Goal: Task Accomplishment & Management: Use online tool/utility

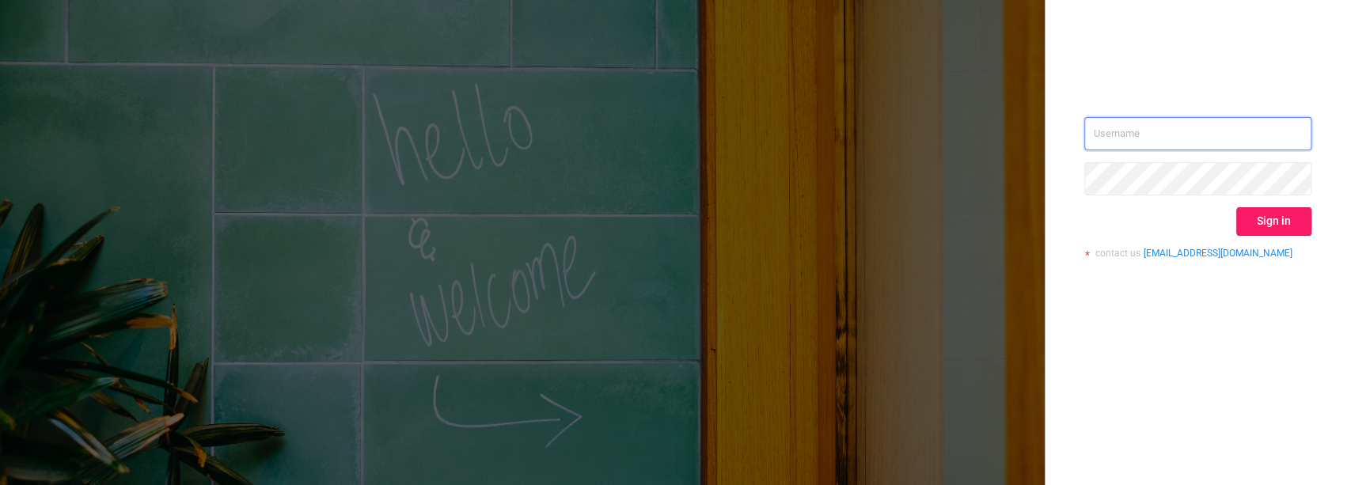
type input "[PERSON_NAME][EMAIL_ADDRESS][DOMAIN_NAME]"
click at [1279, 222] on button "Sign in" at bounding box center [1273, 221] width 75 height 28
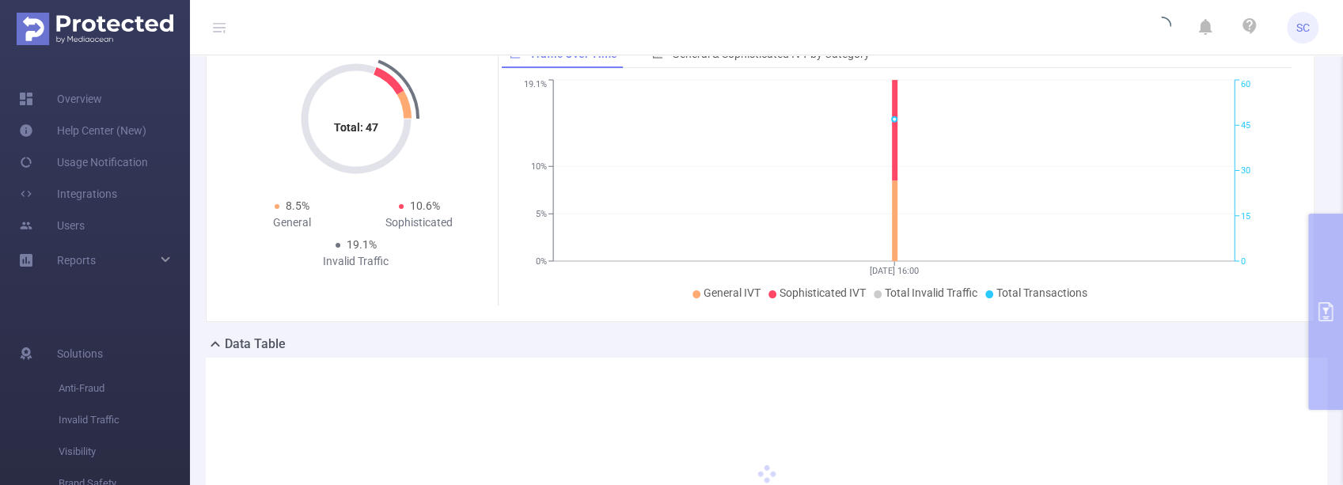
scroll to position [158, 0]
click at [1328, 313] on div "PID: ExAdChange > Time Range: [DATE] 16:00 - [DATE] 16:59 > Time Zone: +00:00 >…" at bounding box center [766, 300] width 1153 height 660
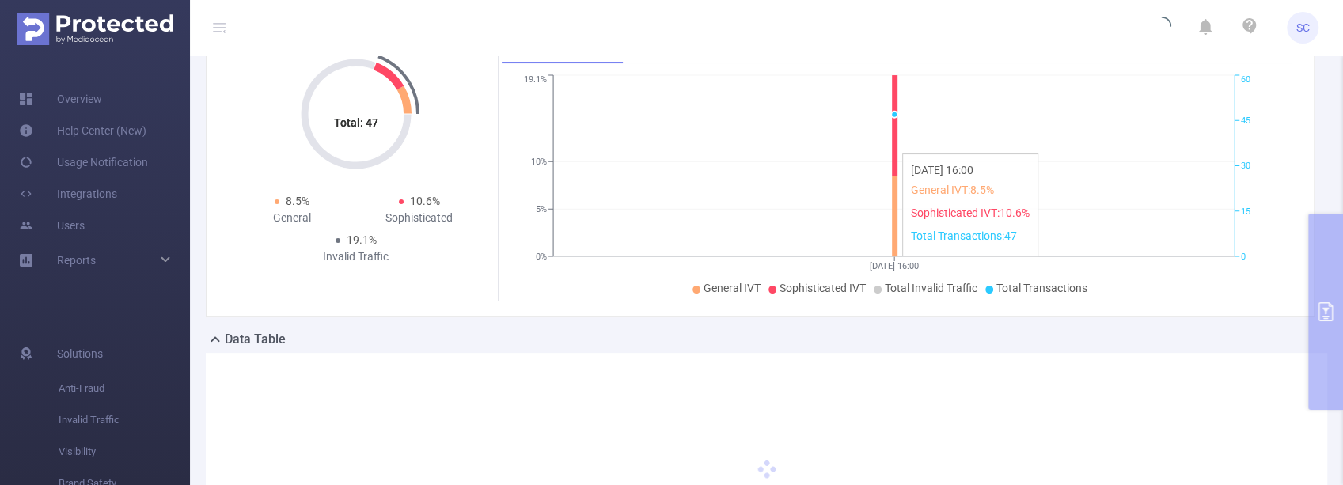
scroll to position [210, 0]
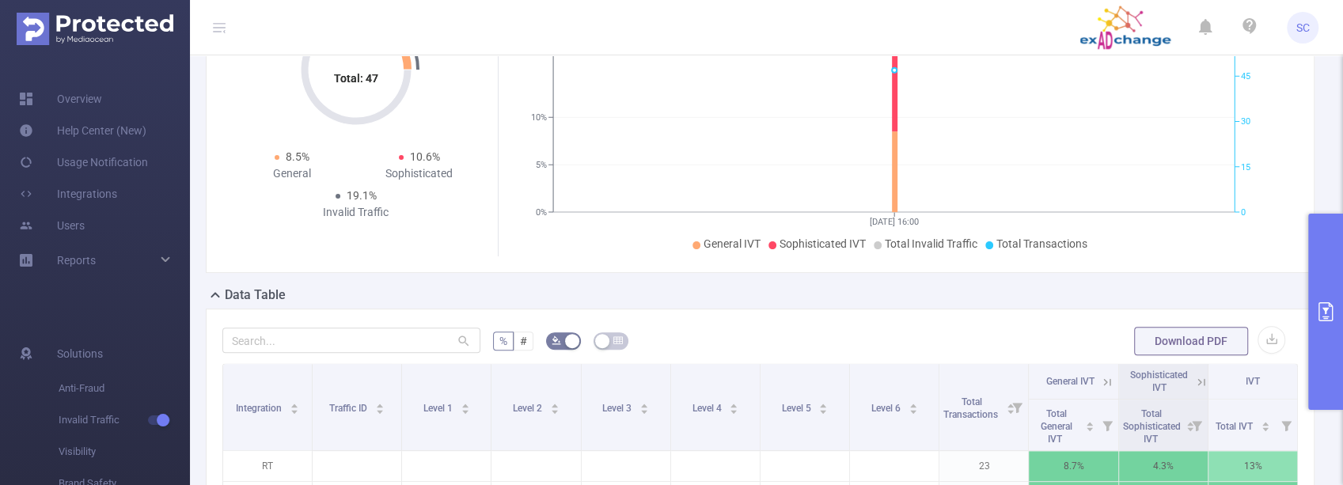
click at [1318, 312] on icon "primary" at bounding box center [1325, 311] width 19 height 19
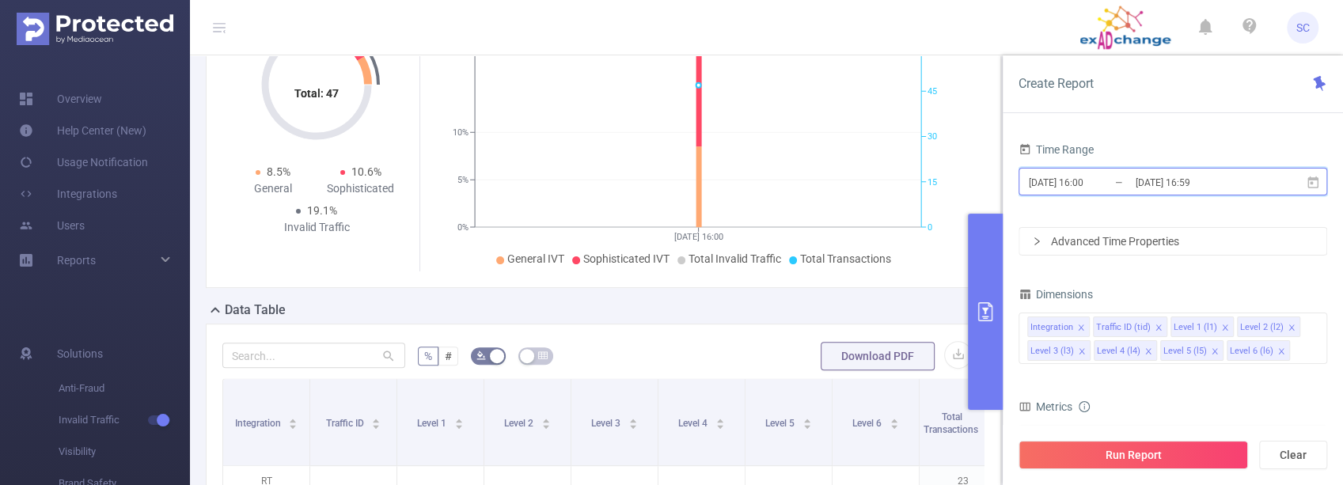
click at [1313, 183] on icon at bounding box center [1313, 183] width 14 height 14
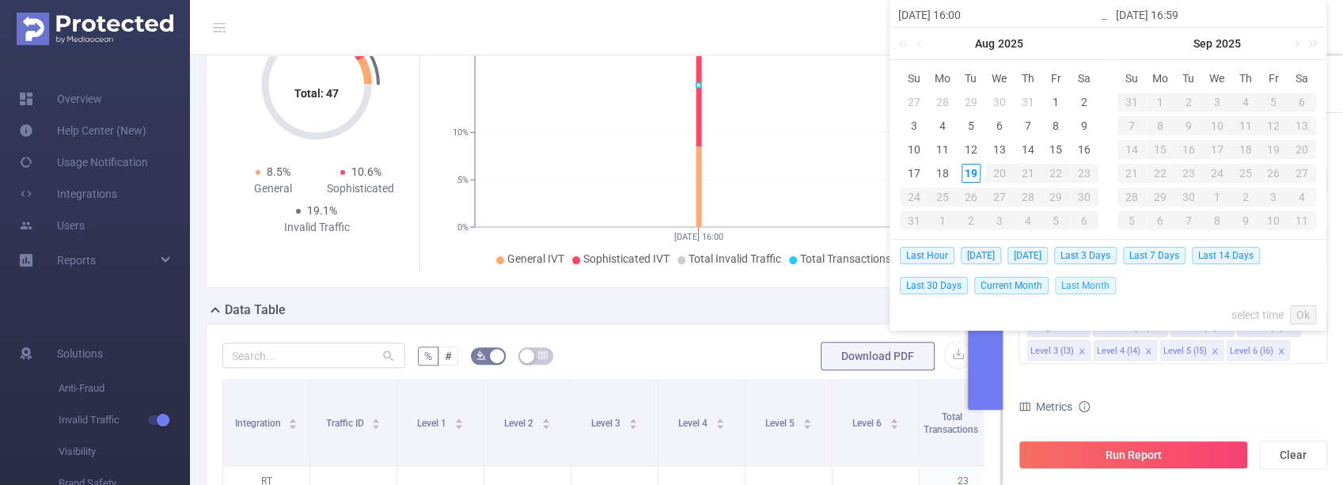
click at [1067, 286] on span "Last Month" at bounding box center [1085, 285] width 61 height 17
type input "[DATE] 00:00"
type input "[DATE] 23:59"
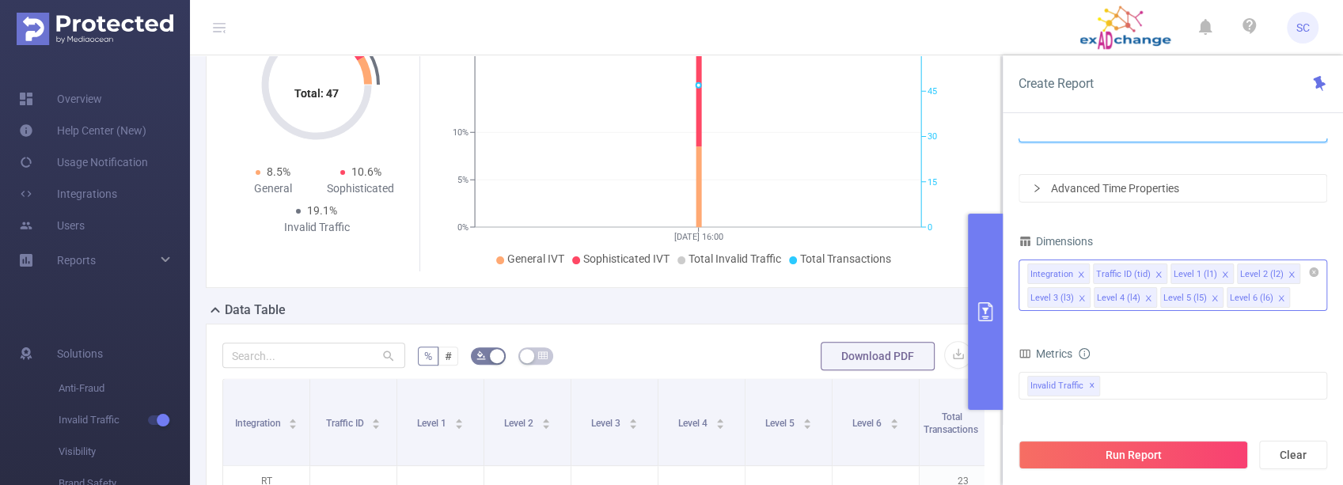
click at [1155, 272] on icon "icon: close" at bounding box center [1158, 274] width 6 height 6
click at [1147, 274] on icon "icon: close" at bounding box center [1148, 275] width 8 height 8
click at [1146, 274] on icon "icon: close" at bounding box center [1148, 275] width 8 height 8
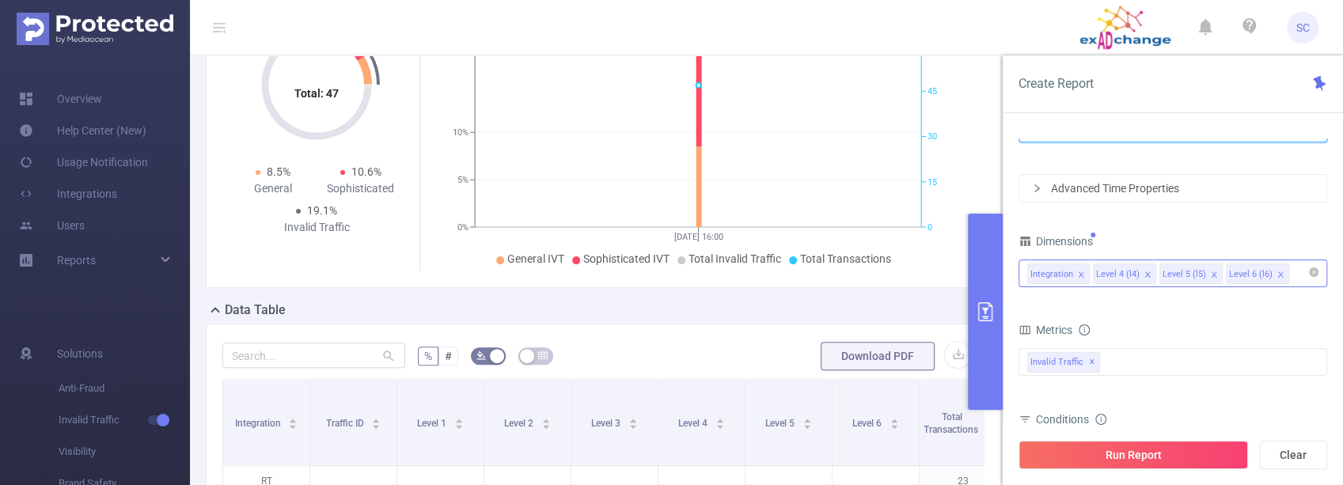
click at [1146, 274] on icon "icon: close" at bounding box center [1148, 275] width 8 height 8
click at [1079, 273] on icon "icon: close" at bounding box center [1081, 274] width 6 height 6
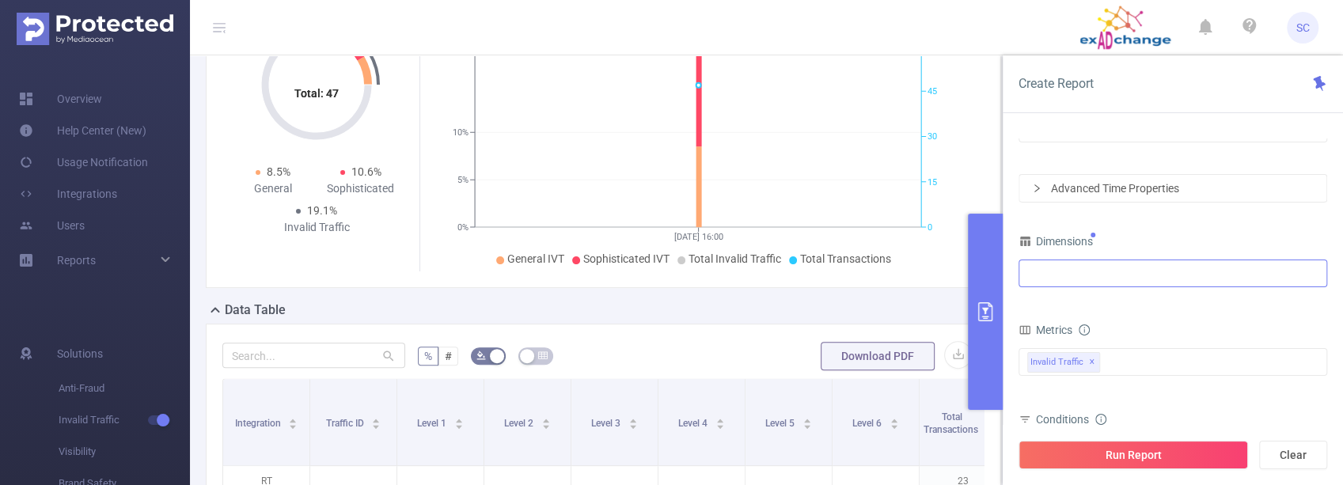
click at [1071, 275] on div at bounding box center [1172, 273] width 291 height 26
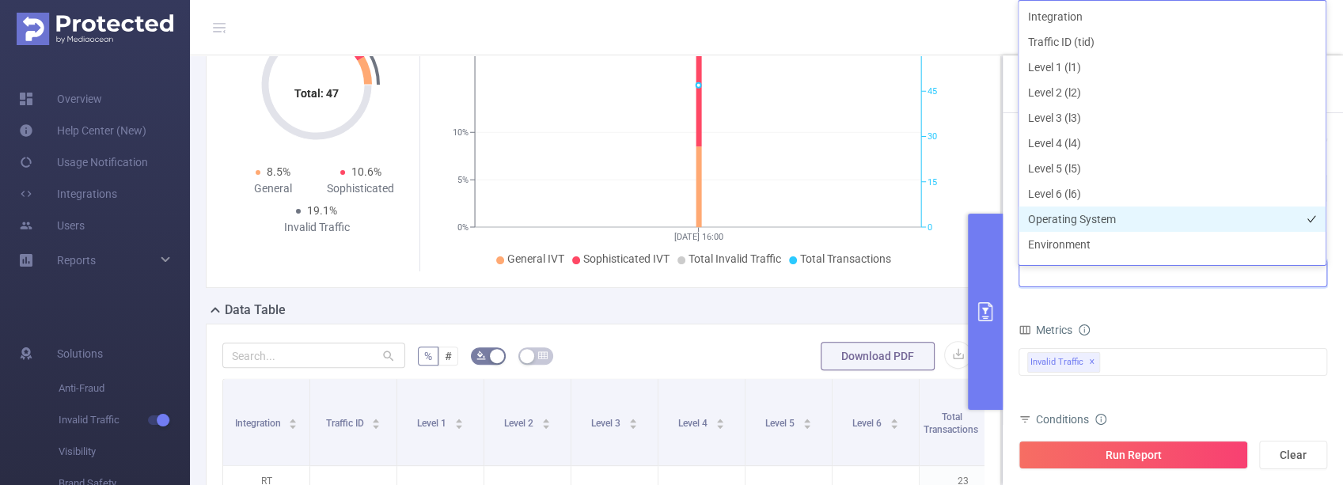
scroll to position [105, 0]
click at [1067, 220] on li "Host" at bounding box center [1171, 215] width 307 height 25
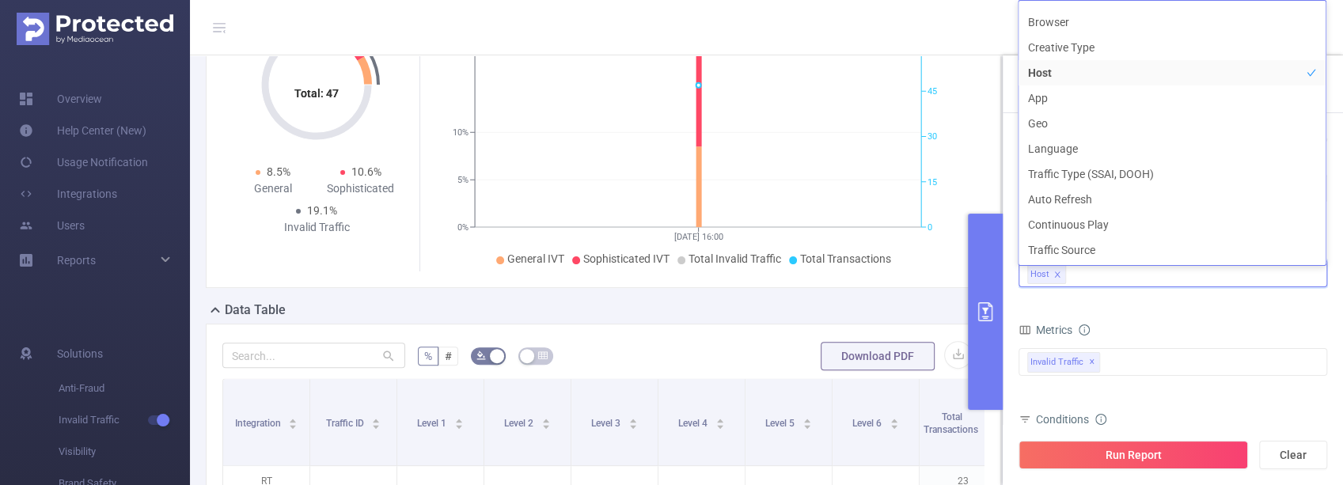
scroll to position [0, 0]
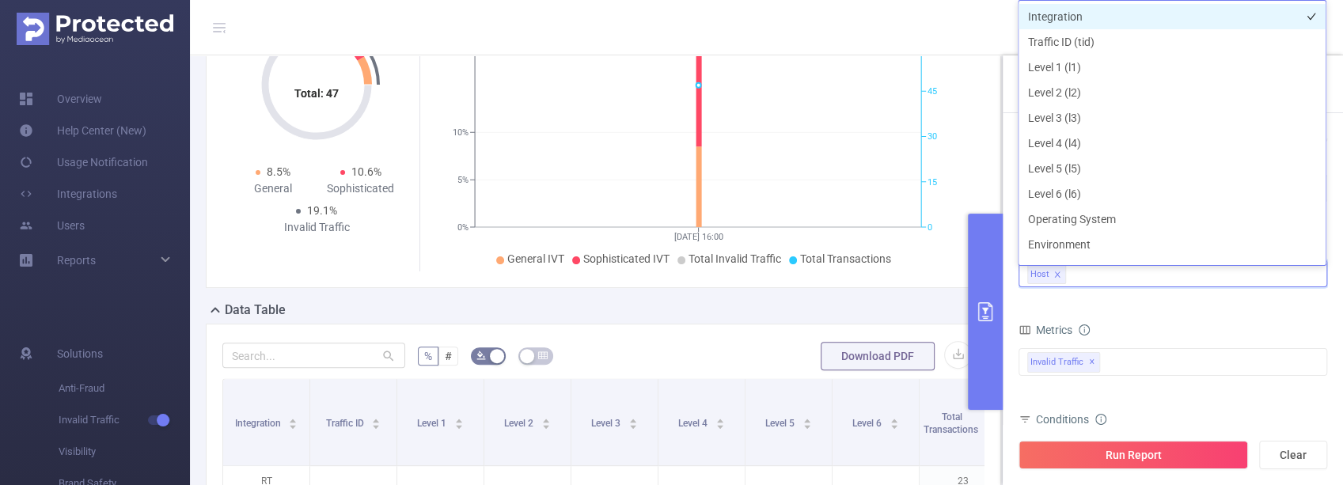
click at [1095, 21] on li "Integration" at bounding box center [1171, 16] width 307 height 25
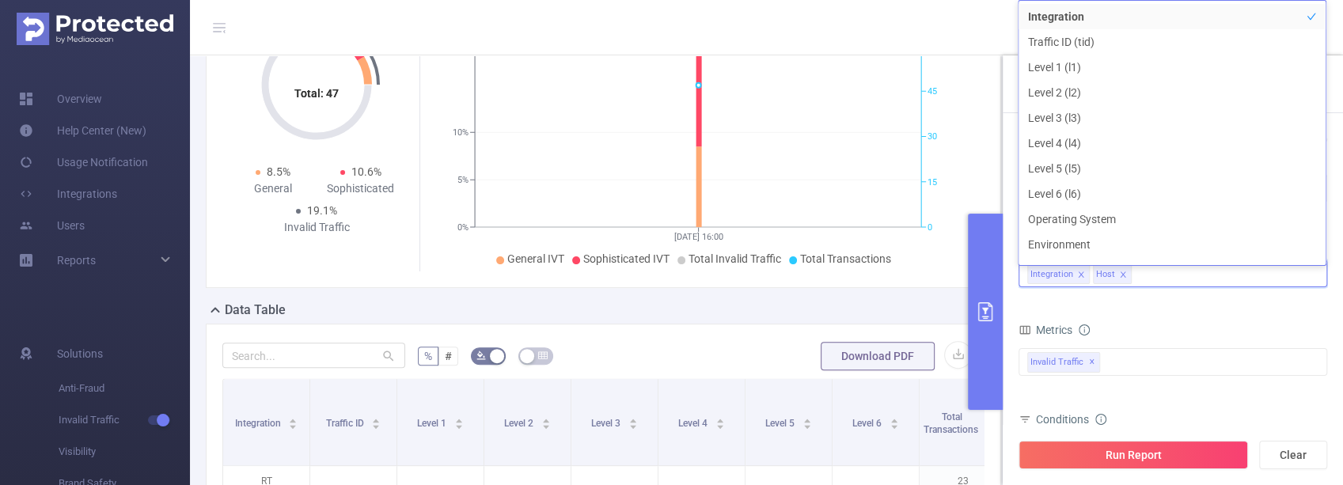
scroll to position [17, 0]
click at [1138, 361] on div "Invalid Traffic ✕" at bounding box center [1172, 362] width 309 height 28
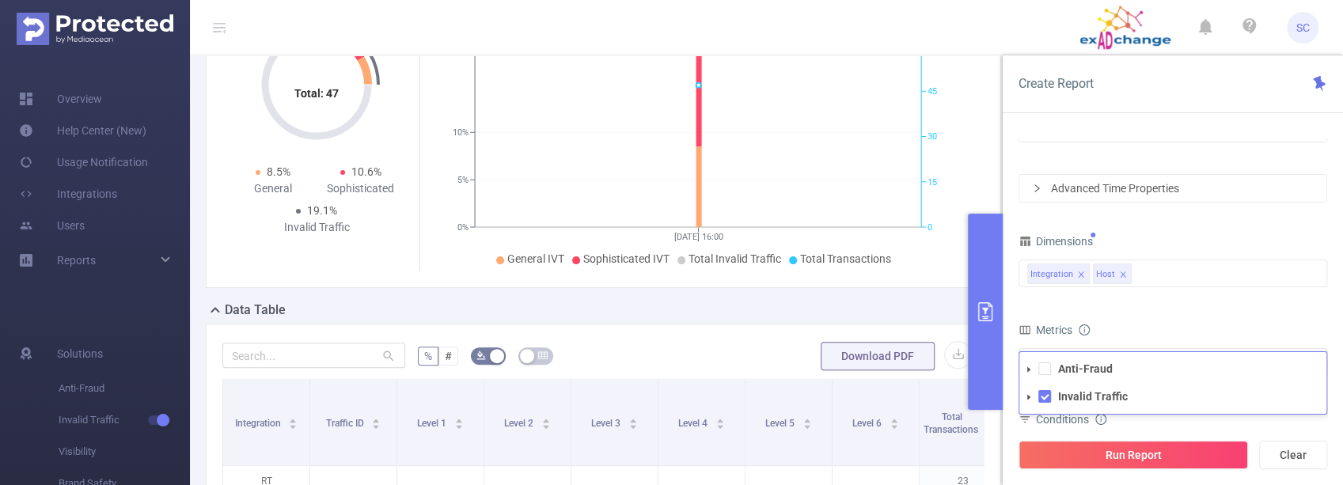
click at [1179, 315] on form "Dimensions Integration Host Metrics bp_total bp_adult bp_arms bp_crime bp_death…" at bounding box center [1172, 406] width 309 height 352
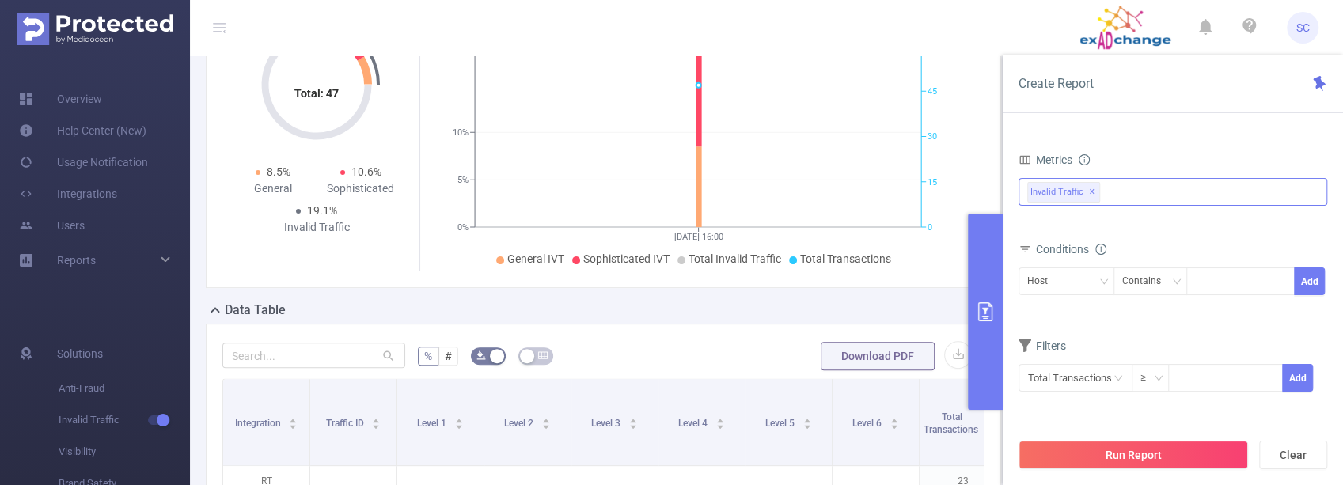
click at [1089, 190] on span "✕" at bounding box center [1092, 192] width 6 height 19
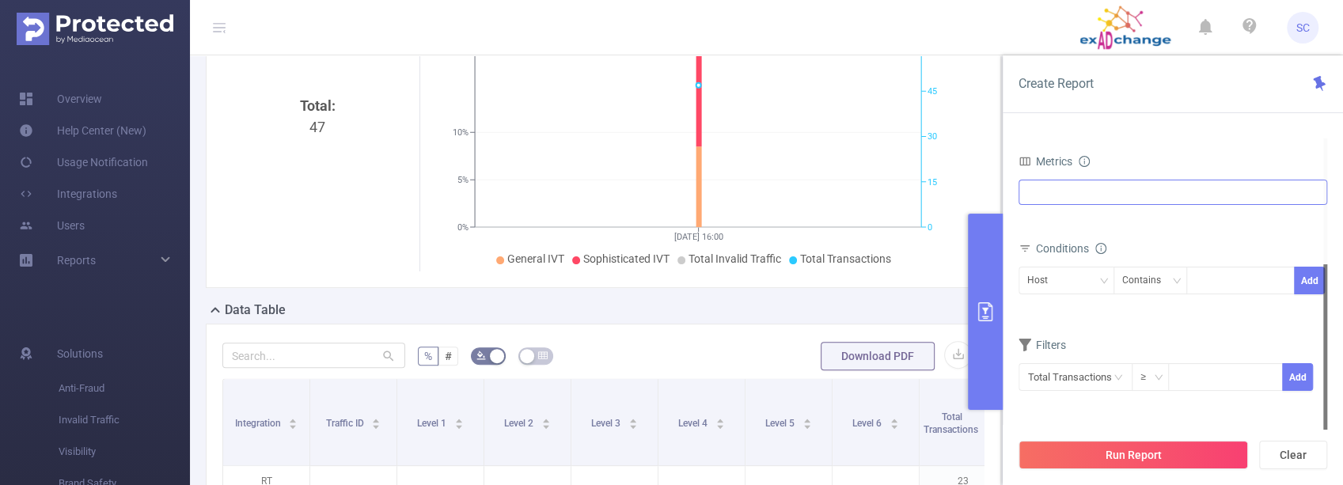
click at [1090, 190] on div "Anti-Fraud Invalid Traffic" at bounding box center [1172, 192] width 309 height 25
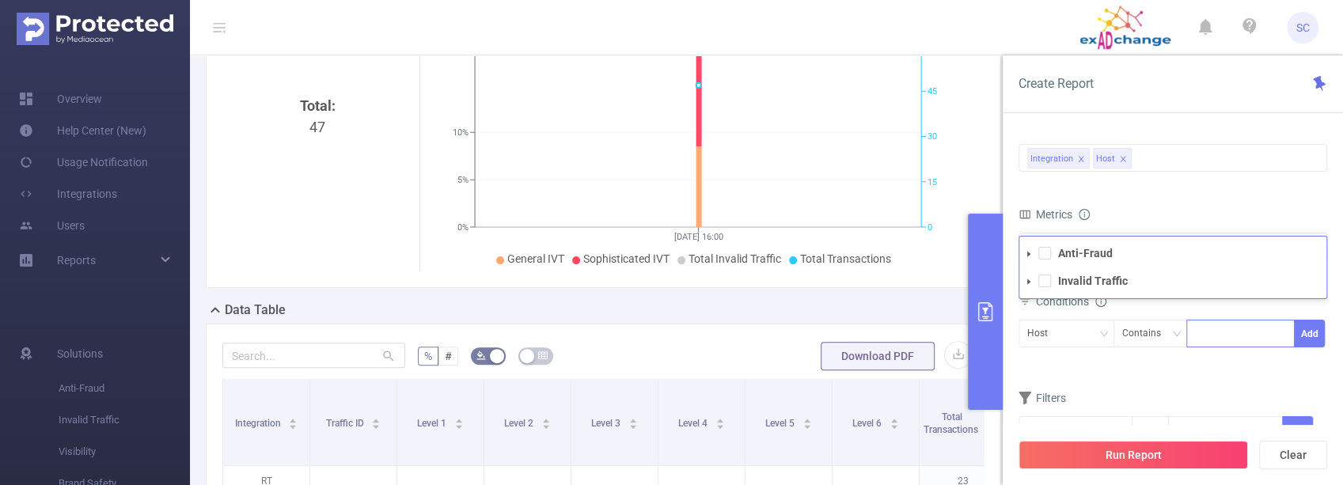
click at [1252, 336] on div at bounding box center [1240, 333] width 91 height 26
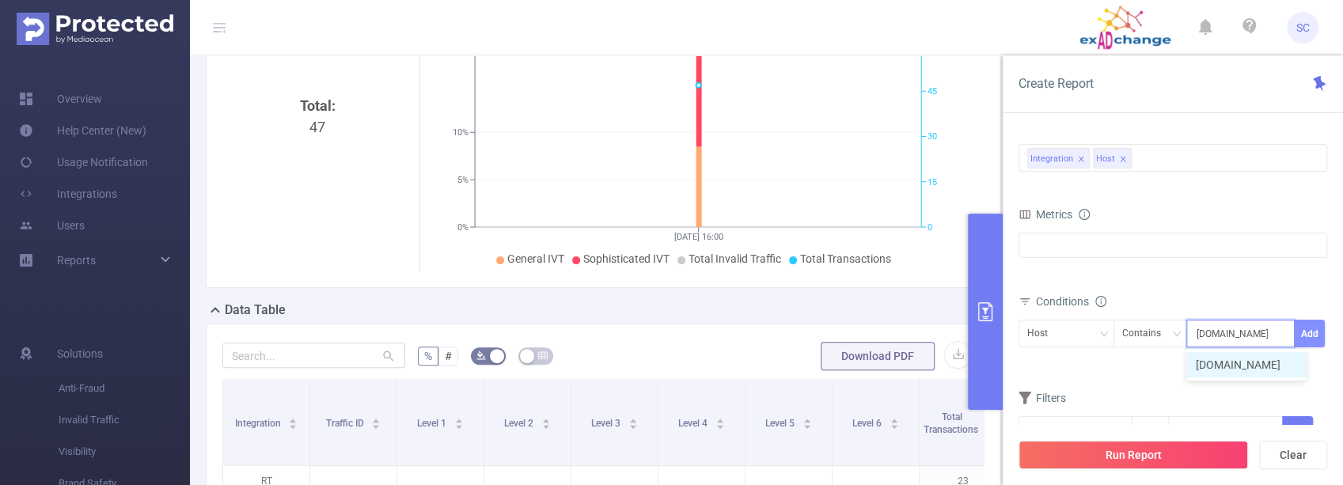
type input "[DOMAIN_NAME]"
click at [1305, 334] on button "Add" at bounding box center [1309, 334] width 31 height 28
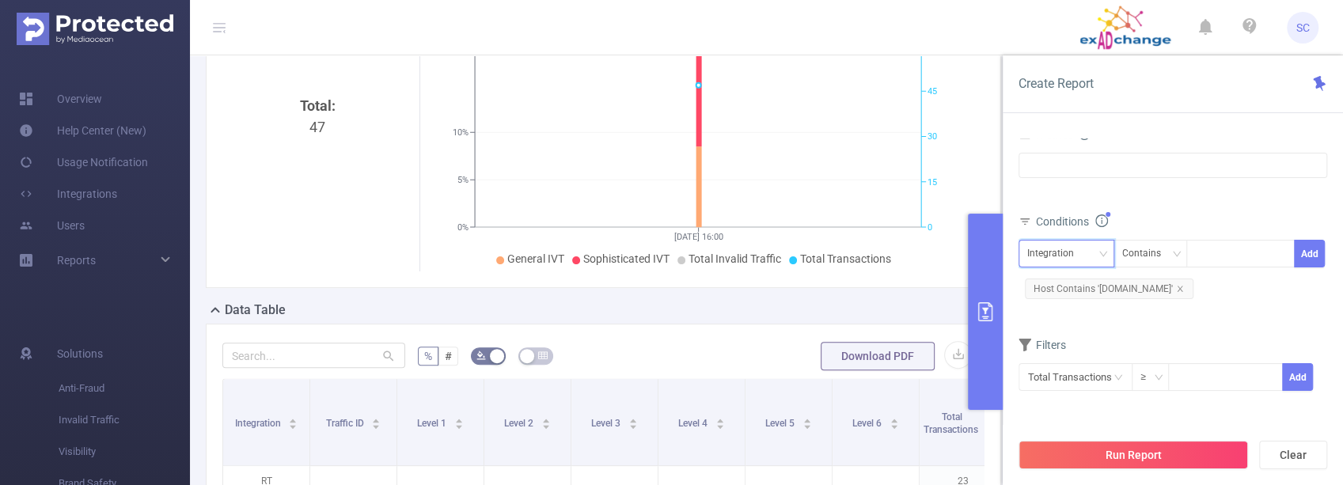
click at [1083, 248] on div "Integration" at bounding box center [1066, 254] width 78 height 26
click at [1051, 308] on li "Host" at bounding box center [1066, 310] width 96 height 25
click at [1146, 458] on button "Run Report" at bounding box center [1132, 455] width 229 height 28
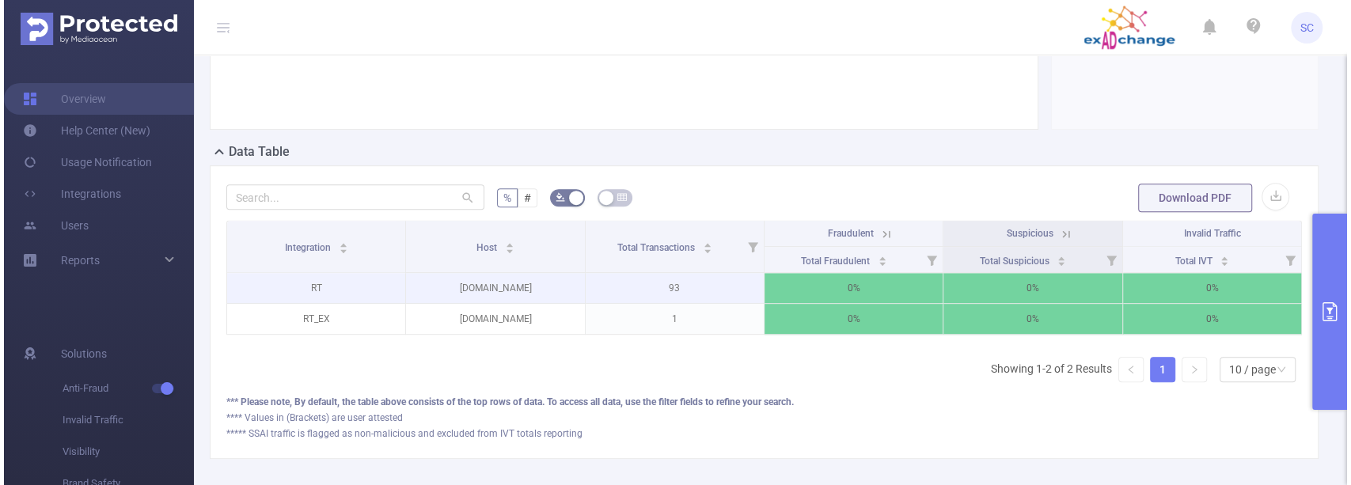
scroll to position [422, 0]
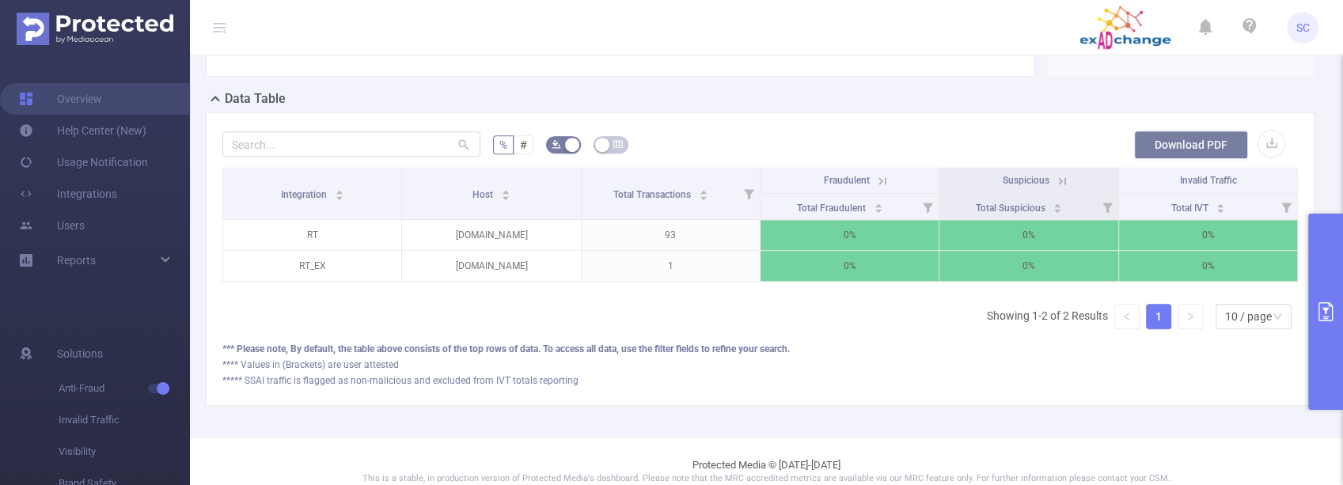
click at [1223, 146] on button "Download PDF" at bounding box center [1191, 145] width 114 height 28
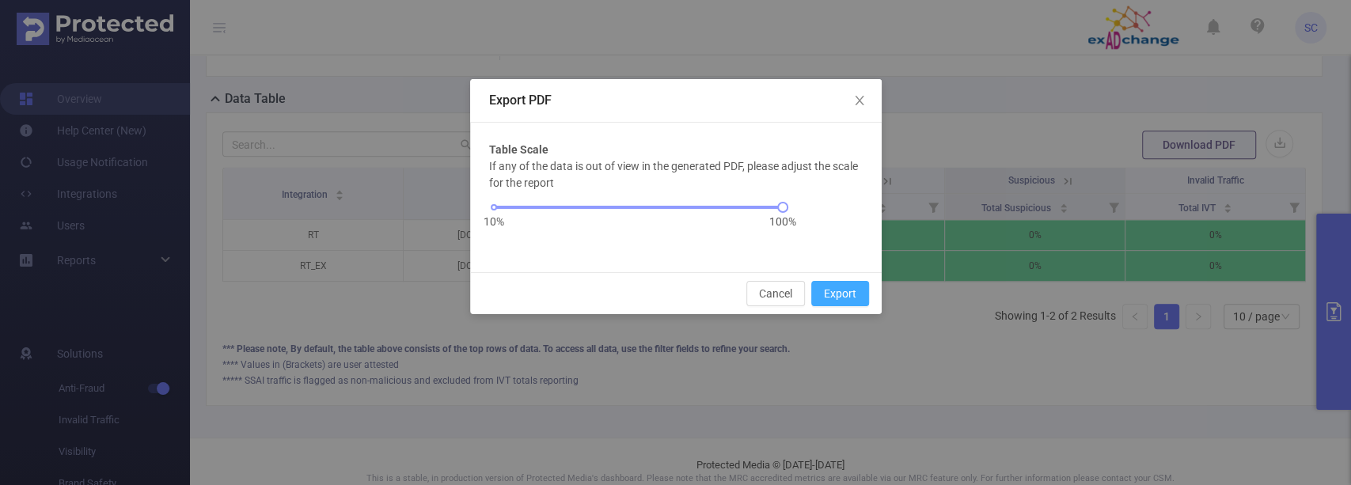
click at [845, 298] on button "Export" at bounding box center [840, 293] width 58 height 25
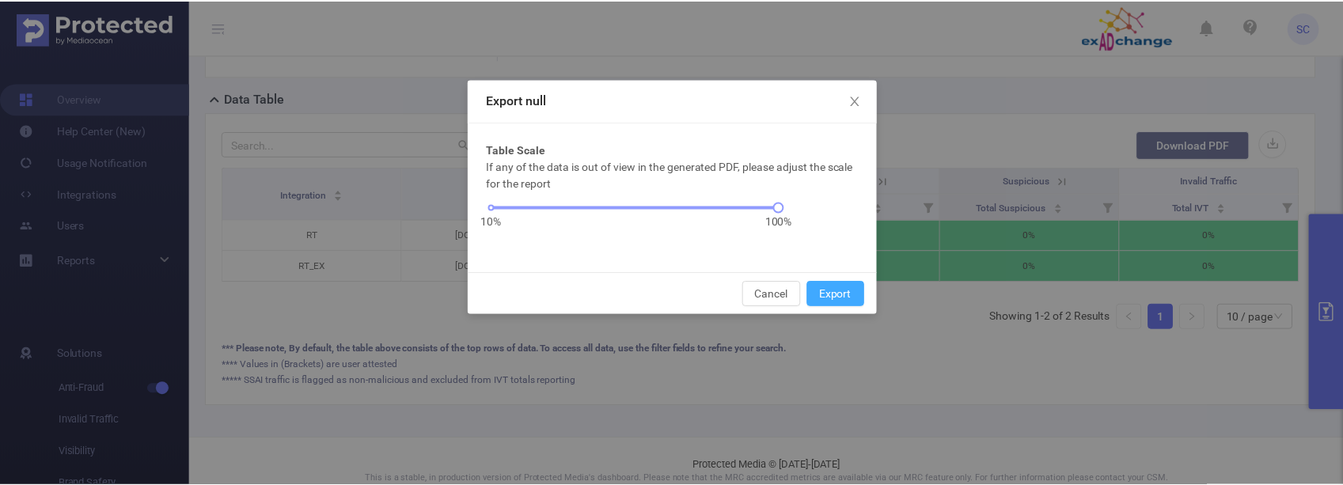
scroll to position [445, 0]
